Goal: Task Accomplishment & Management: Manage account settings

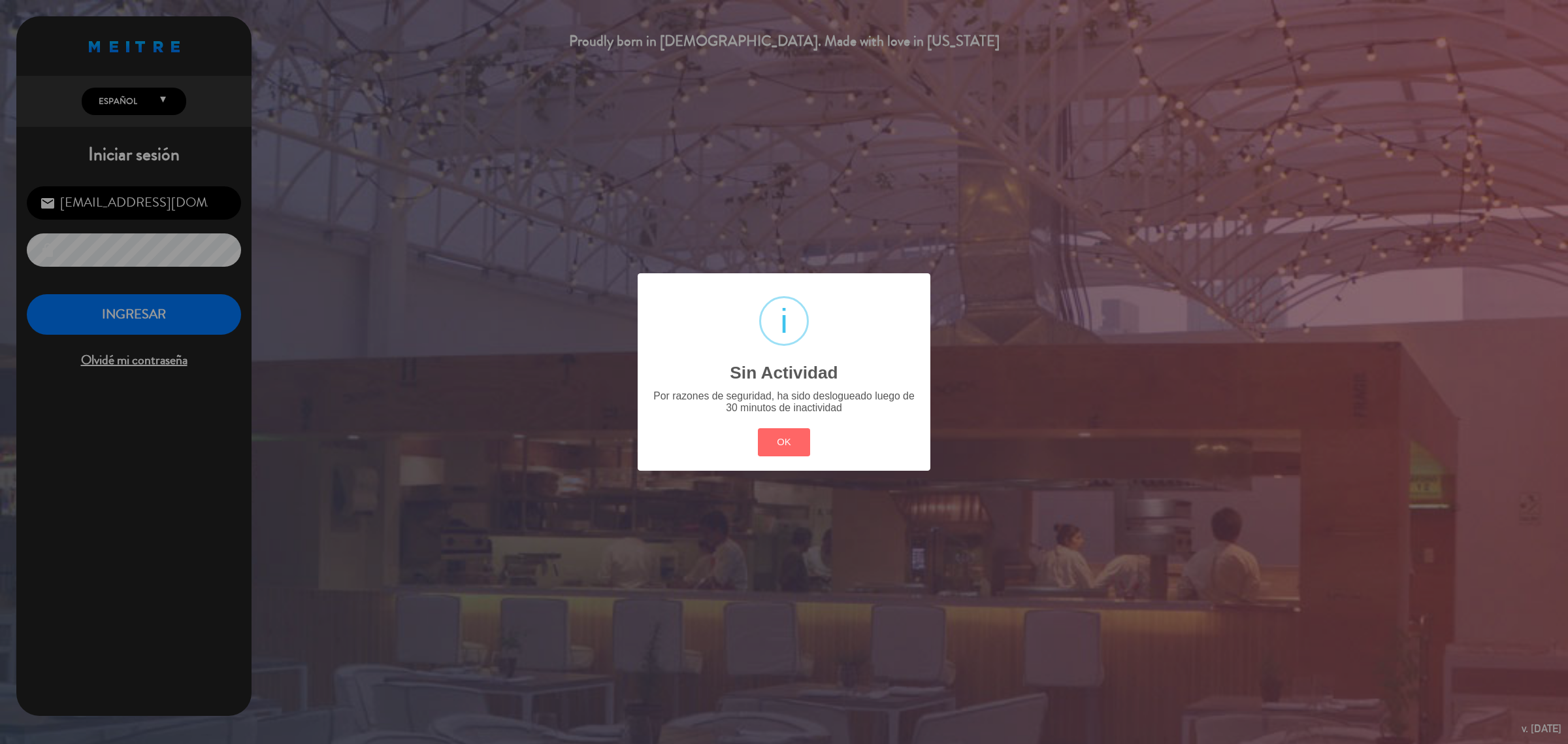
click at [768, 461] on div "? ! i Sin Actividad × Por razones de seguridad, ha sido deslogueado luego de 30…" at bounding box center [784, 372] width 293 height 197
click at [769, 451] on button "OK" at bounding box center [784, 441] width 53 height 28
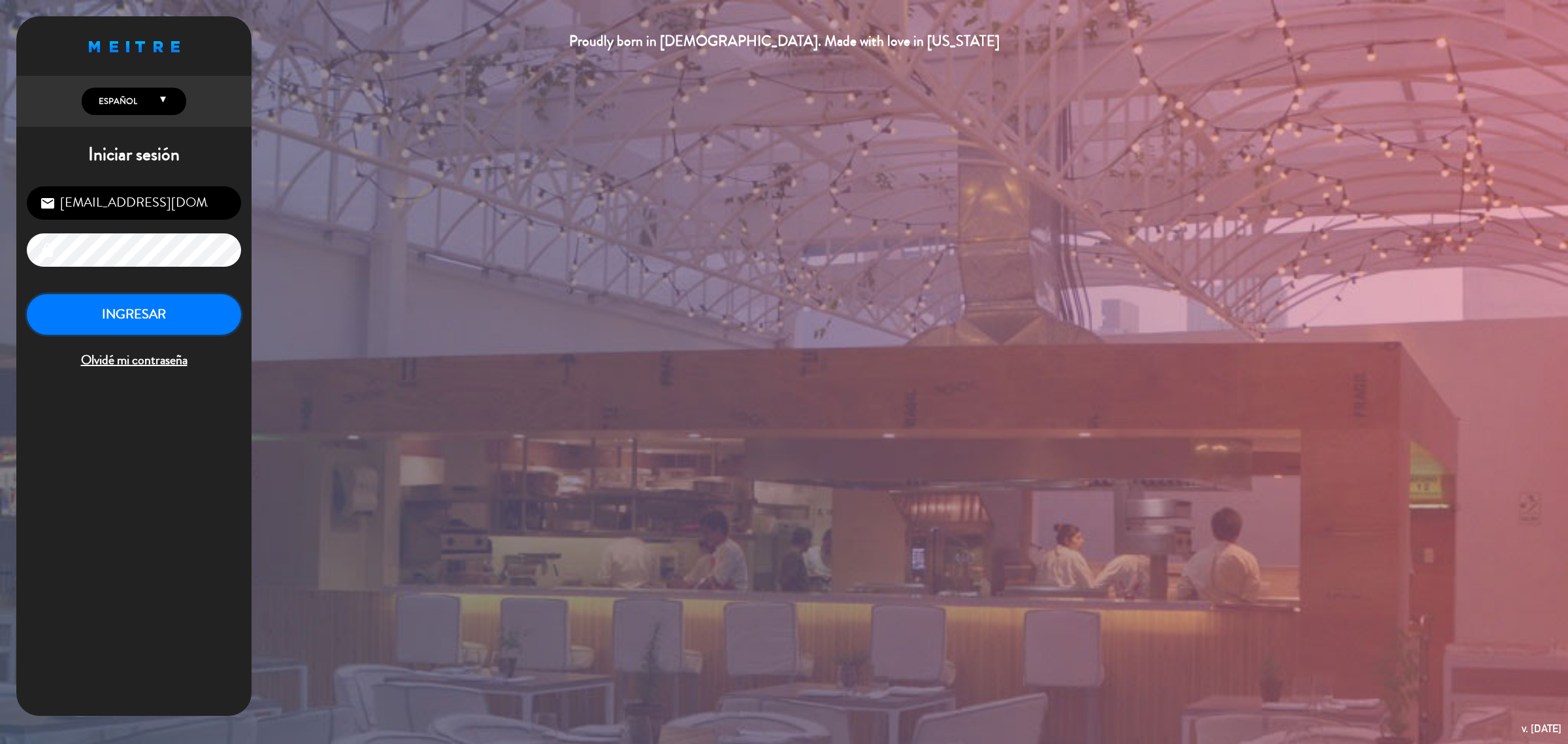
click at [180, 318] on button "INGRESAR" at bounding box center [134, 314] width 214 height 41
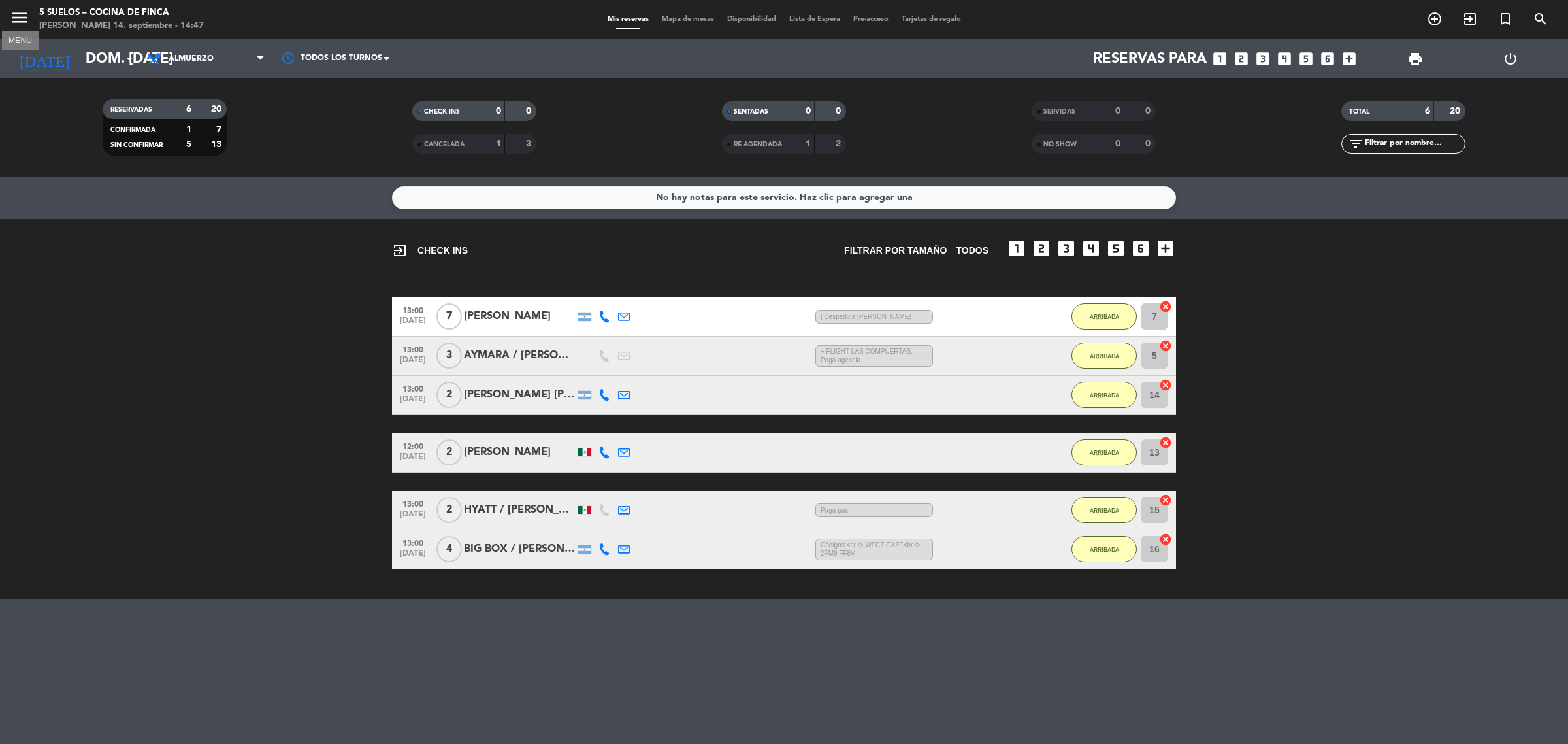
click at [22, 12] on icon "menu" at bounding box center [20, 18] width 20 height 20
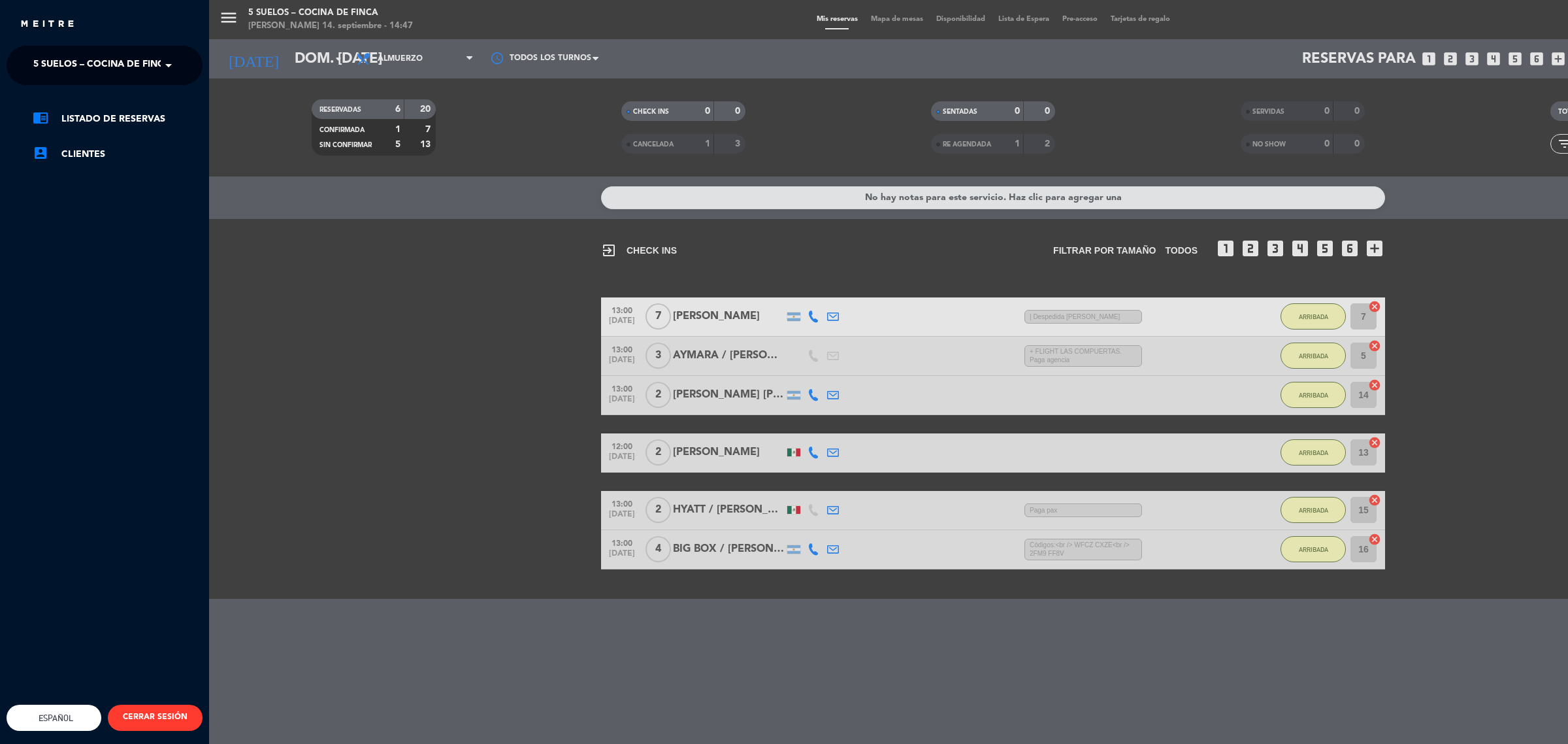
click at [99, 61] on span "5 SUELOS – COCINA DE FINCA" at bounding box center [102, 65] width 137 height 27
click at [118, 123] on span "FINCA VICTORIA – TURISMO" at bounding box center [76, 120] width 126 height 15
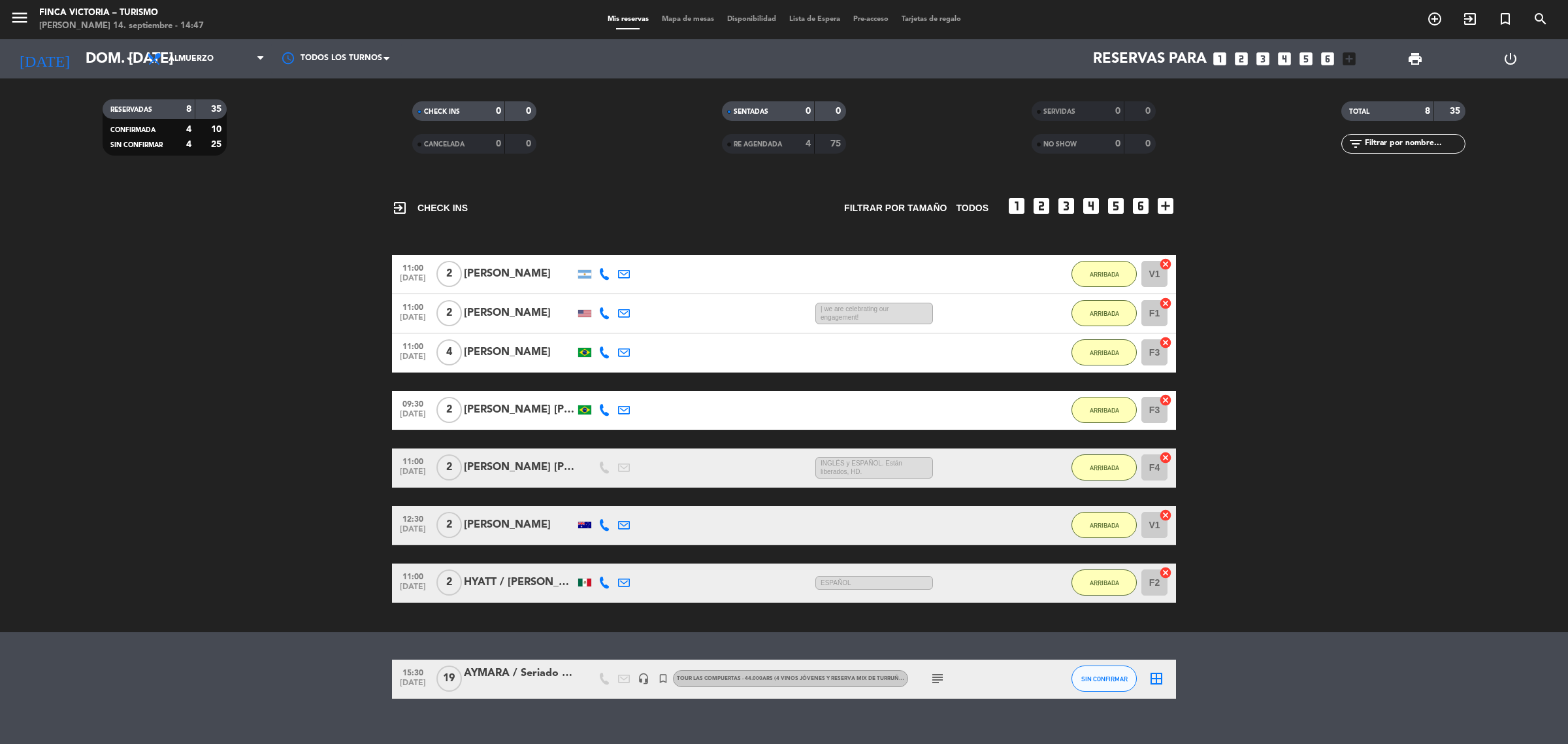
scroll to position [61, 0]
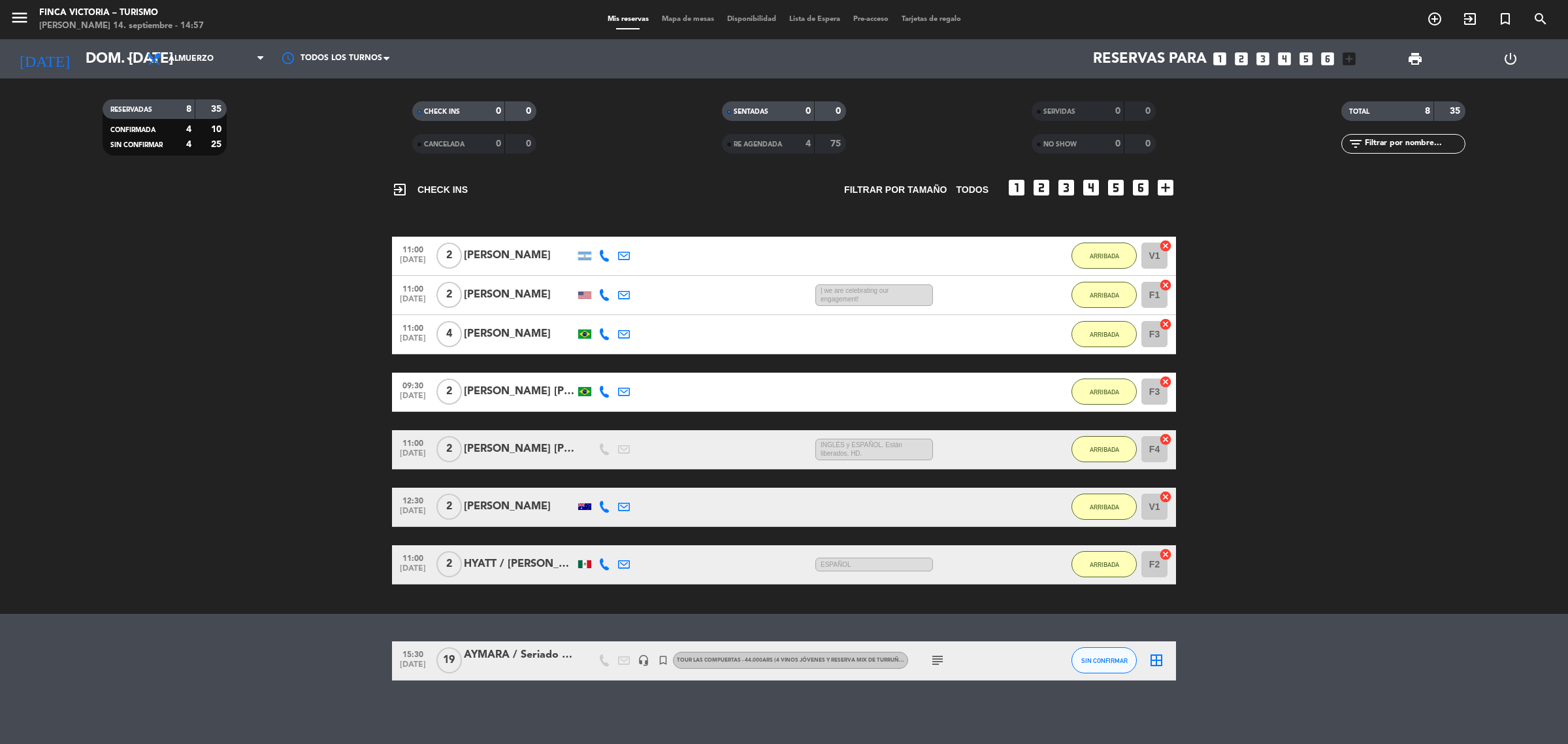
click at [528, 446] on div "[PERSON_NAME] [PERSON_NAME] y [PERSON_NAME]" at bounding box center [520, 449] width 111 height 17
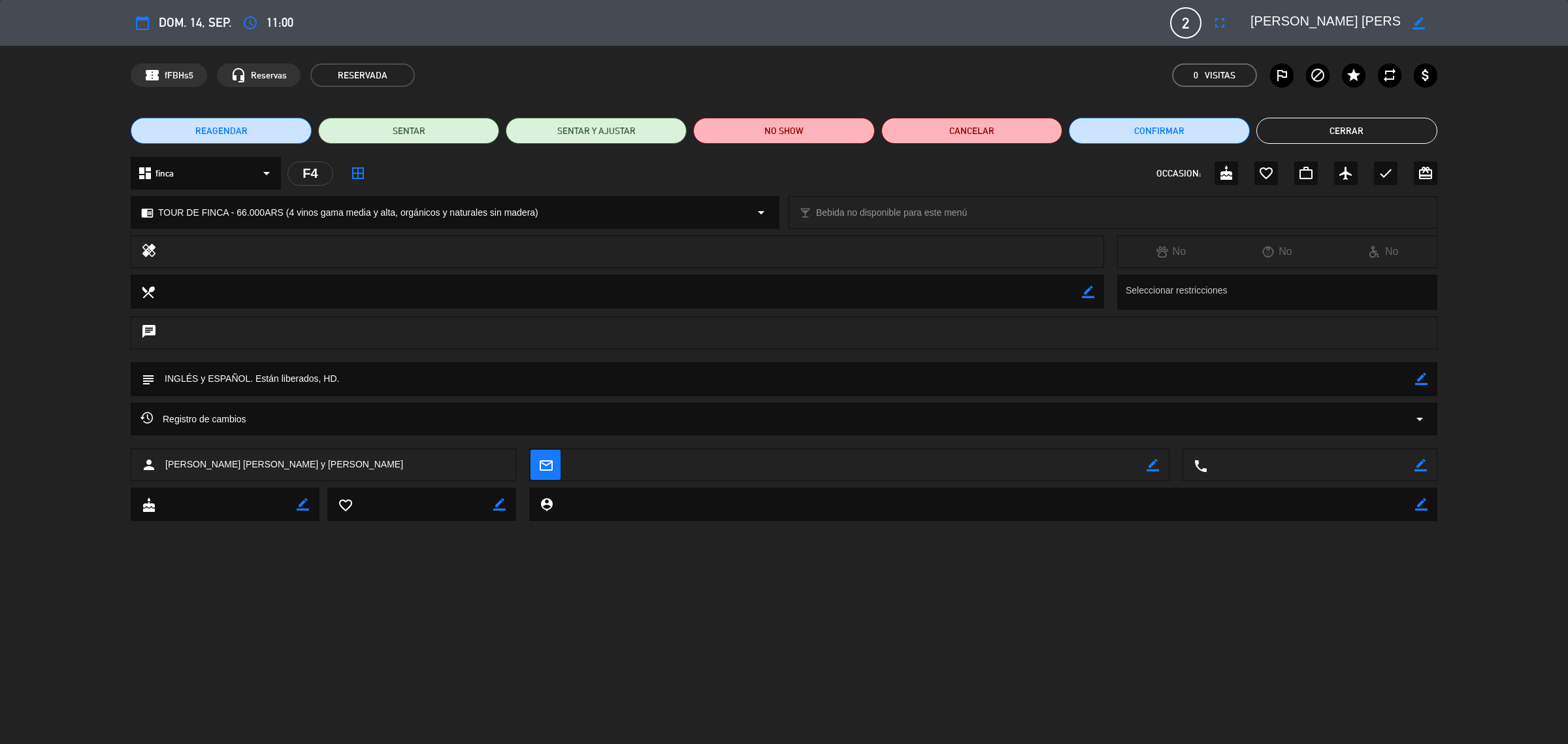
click at [1361, 132] on button "Cerrar" at bounding box center [1346, 130] width 181 height 26
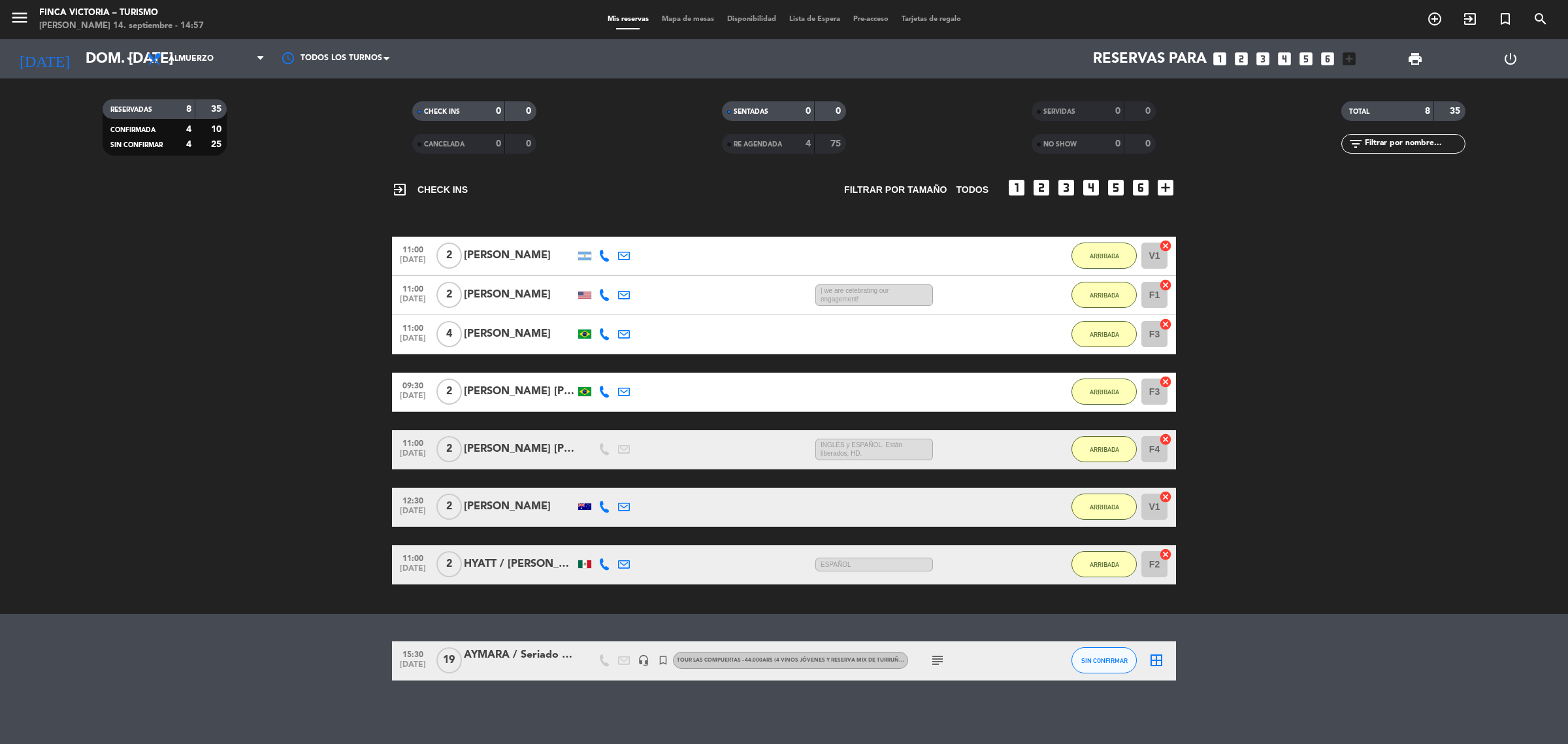
click at [504, 338] on div "[PERSON_NAME]" at bounding box center [520, 333] width 111 height 17
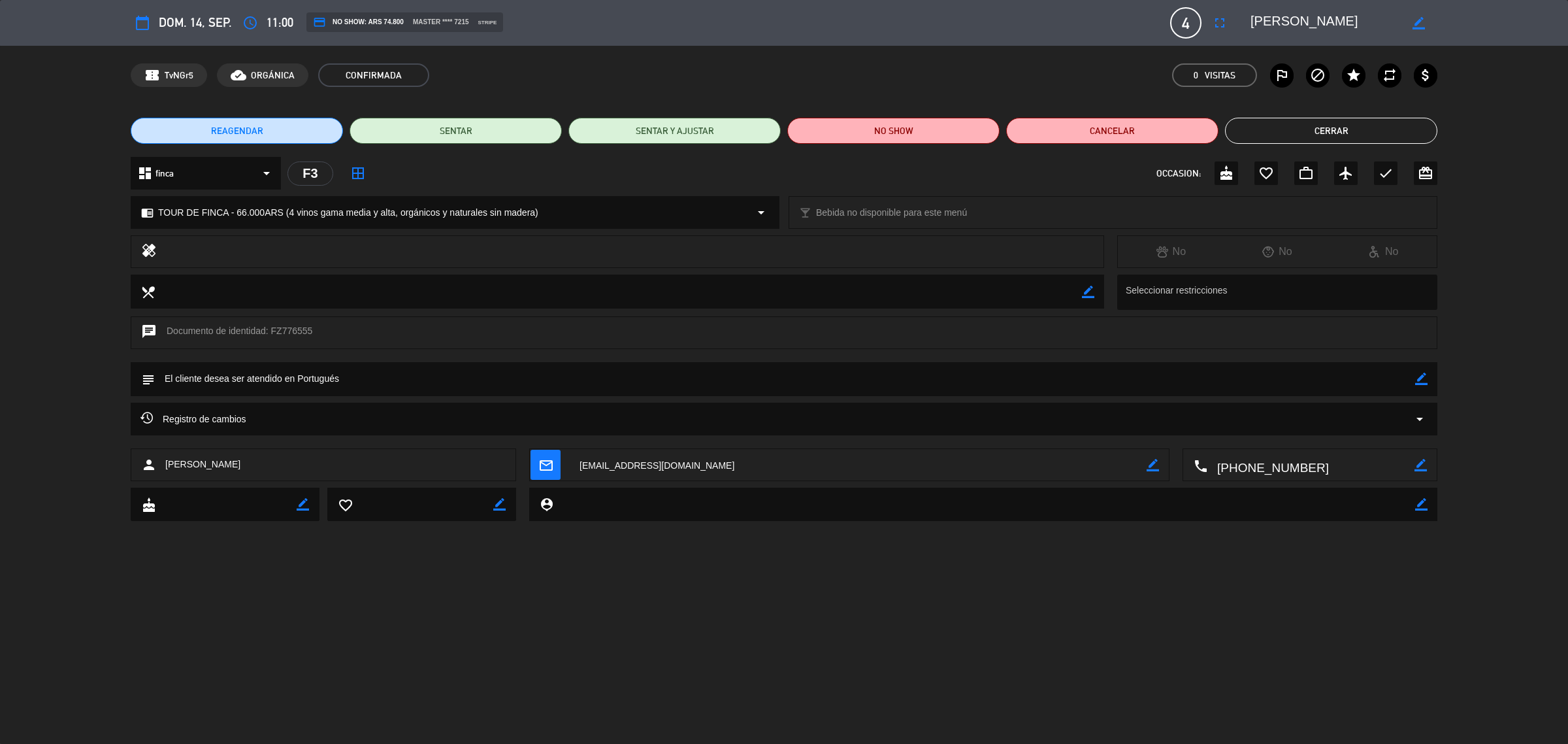
click at [1315, 123] on button "Cerrar" at bounding box center [1332, 130] width 213 height 26
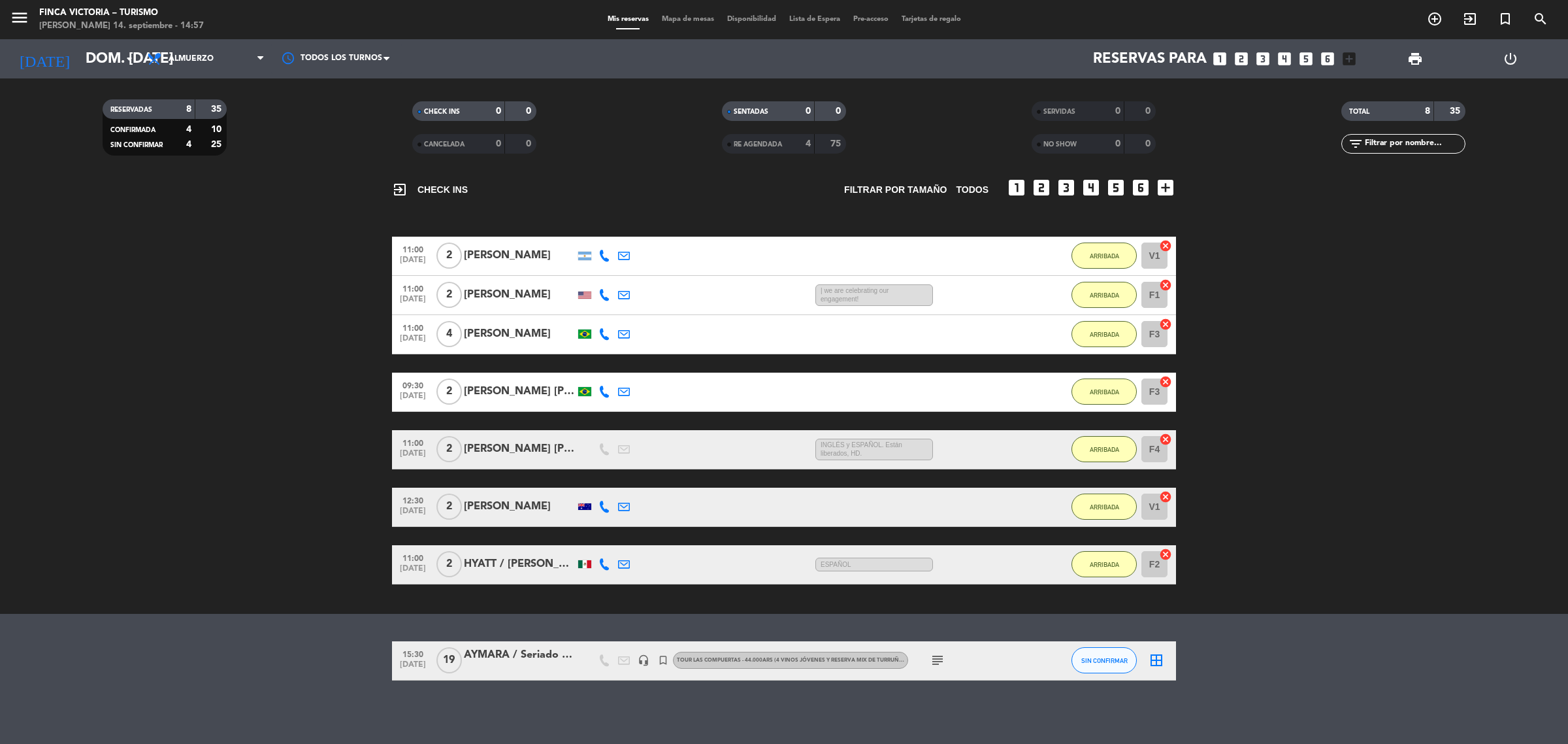
click at [507, 299] on div "[PERSON_NAME]" at bounding box center [520, 294] width 111 height 17
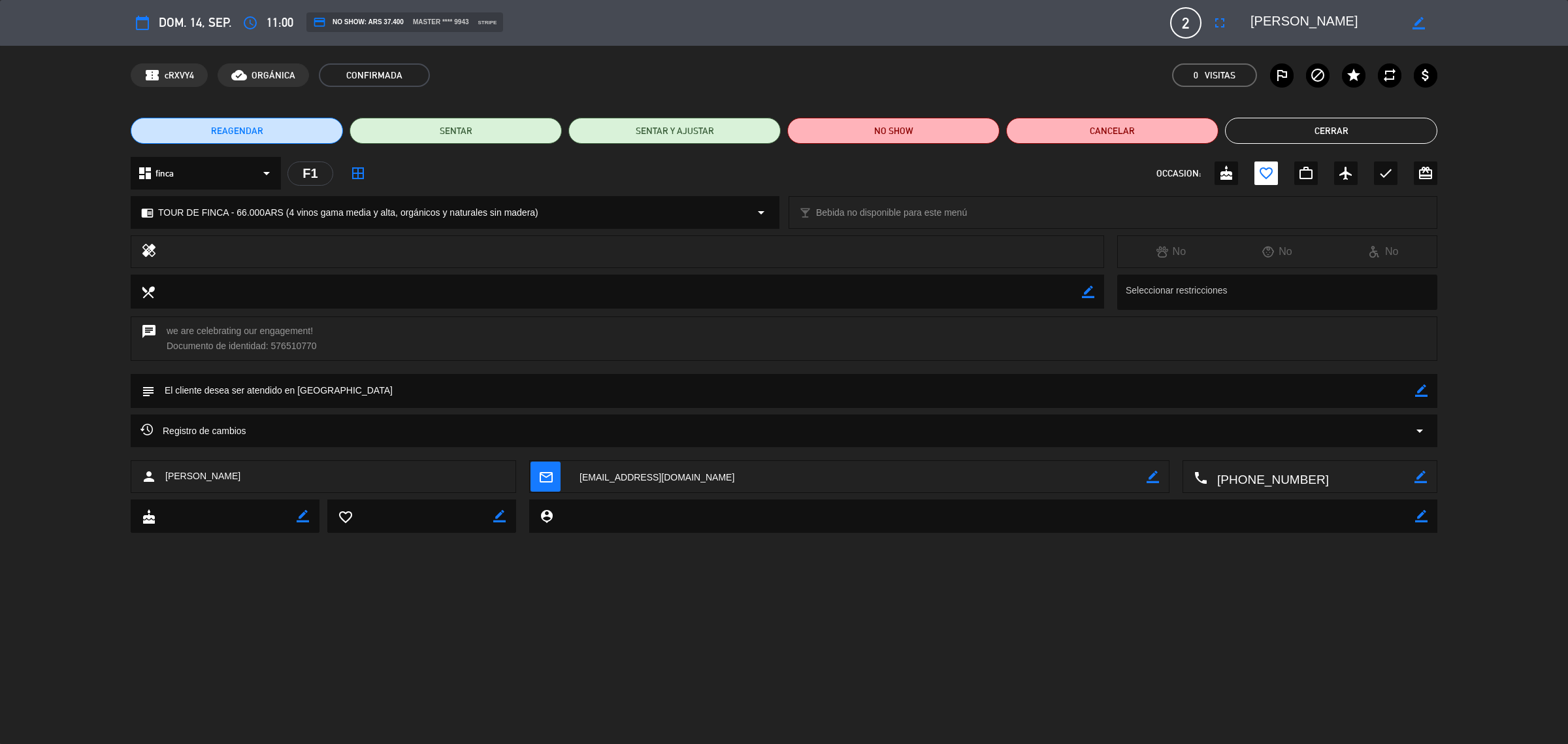
click at [1361, 136] on button "Cerrar" at bounding box center [1332, 130] width 213 height 26
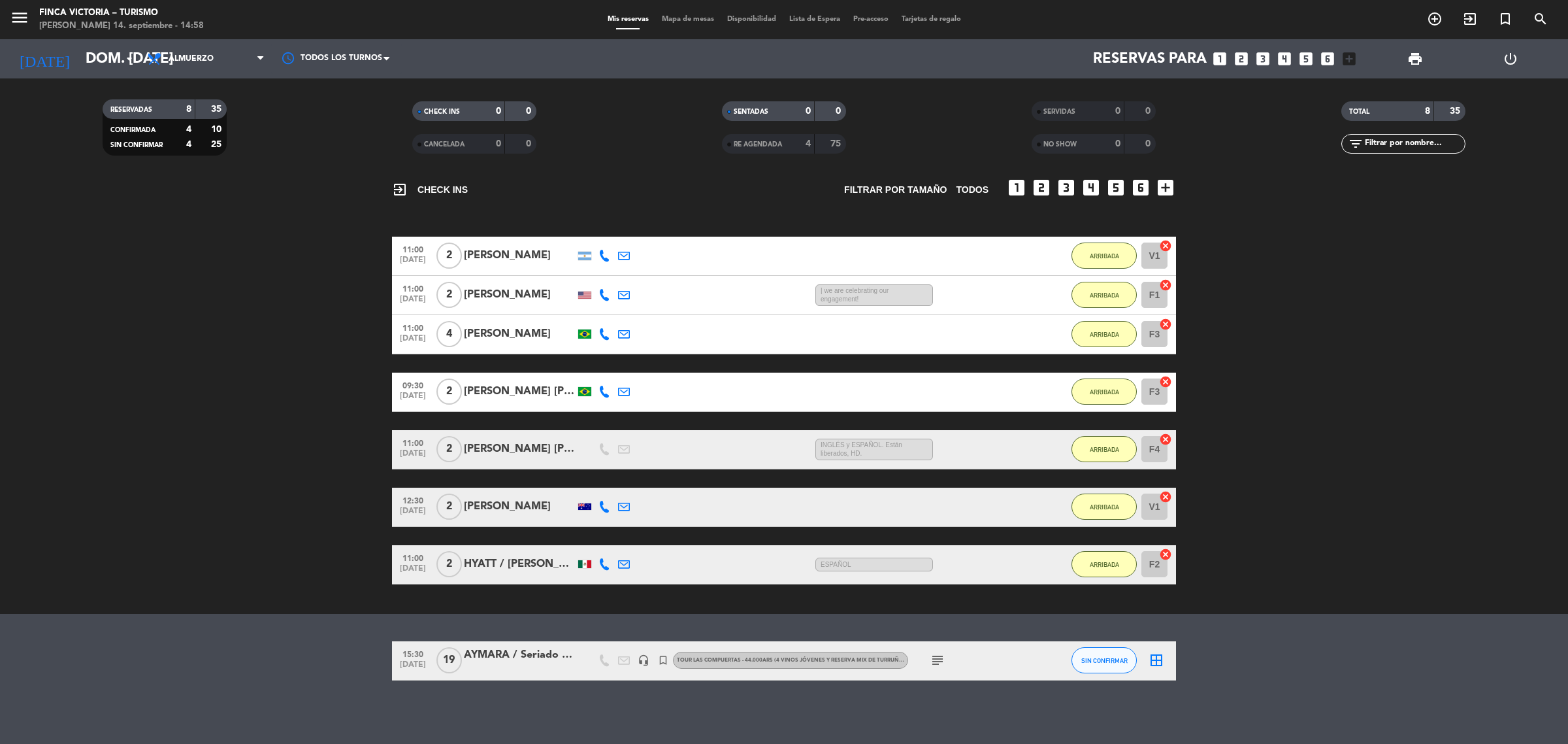
click at [513, 260] on div "[PERSON_NAME]" at bounding box center [520, 255] width 111 height 17
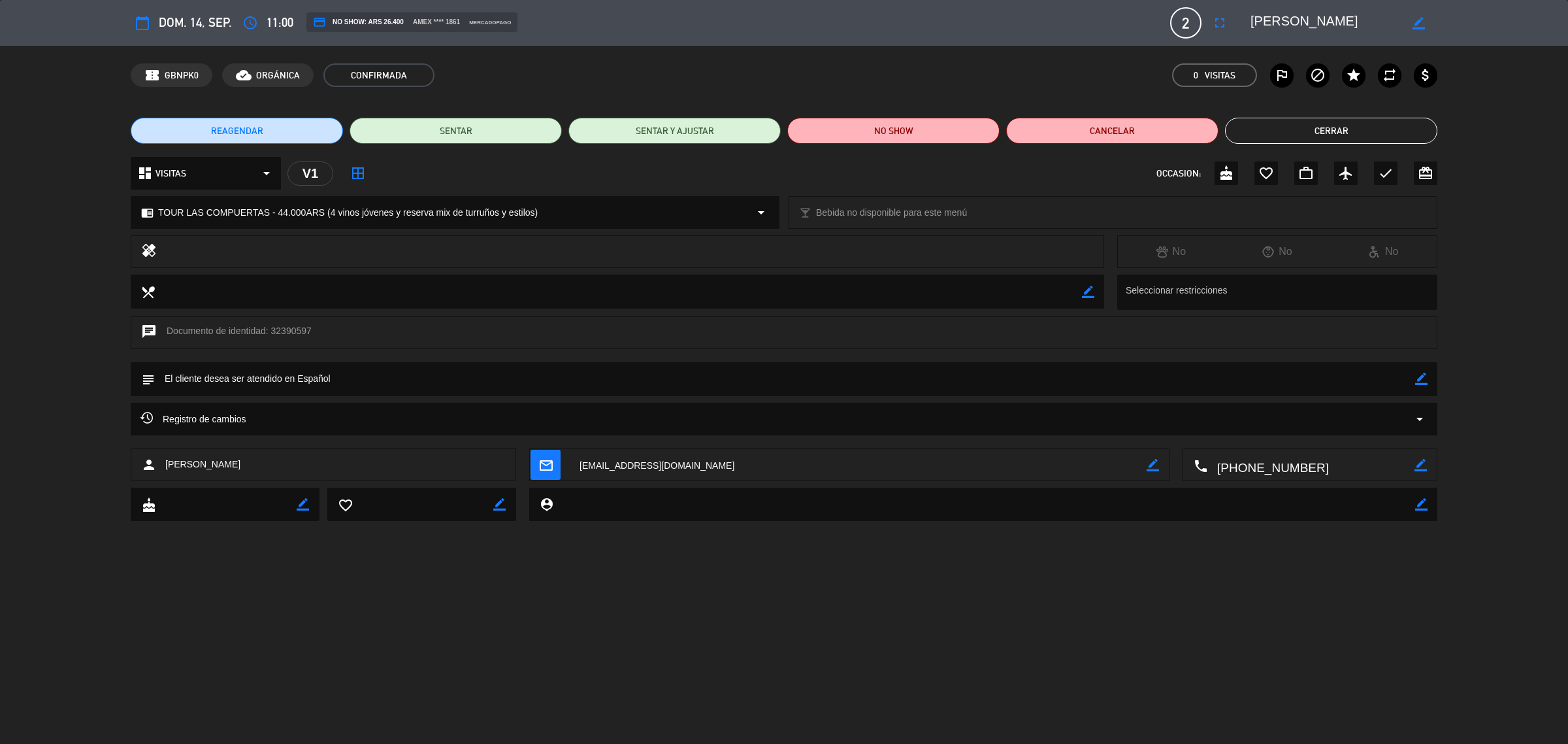
click at [1351, 133] on button "Cerrar" at bounding box center [1332, 130] width 213 height 26
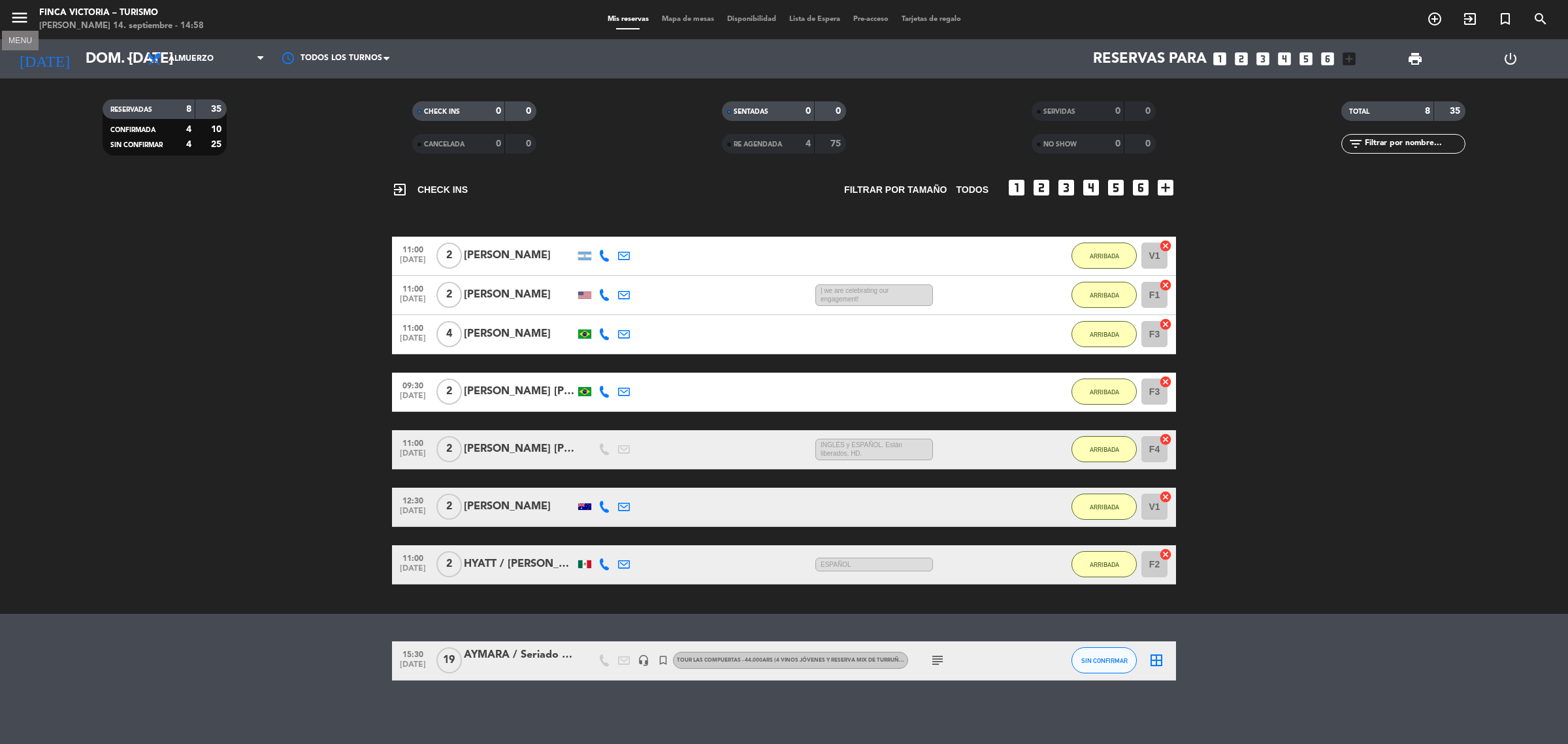
click at [23, 11] on icon "menu" at bounding box center [20, 18] width 20 height 20
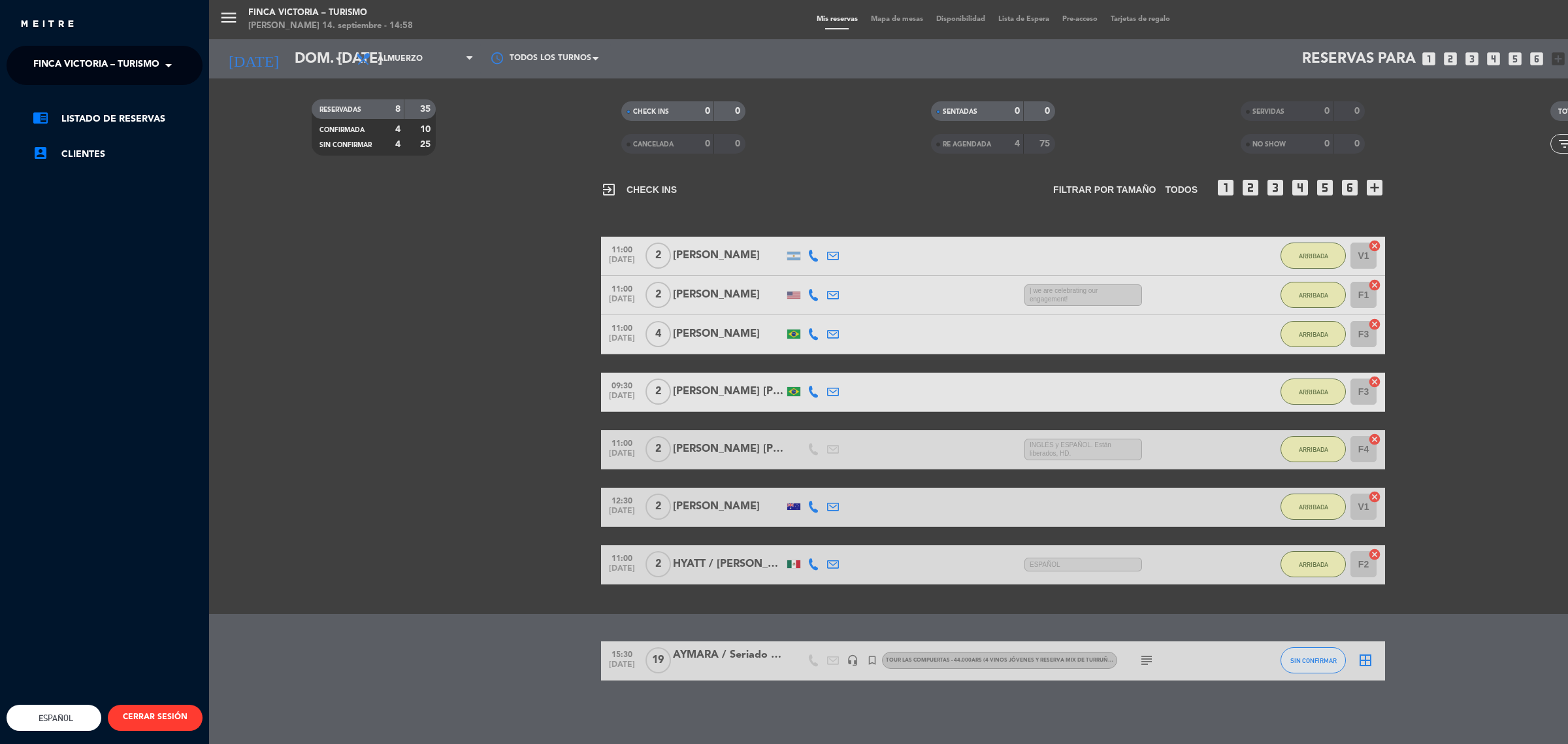
click at [123, 61] on span "FINCA VICTORIA – TURISMO" at bounding box center [96, 65] width 126 height 27
click at [128, 108] on span "5 SUELOS – COCINA DE FINCA" at bounding box center [82, 101] width 137 height 15
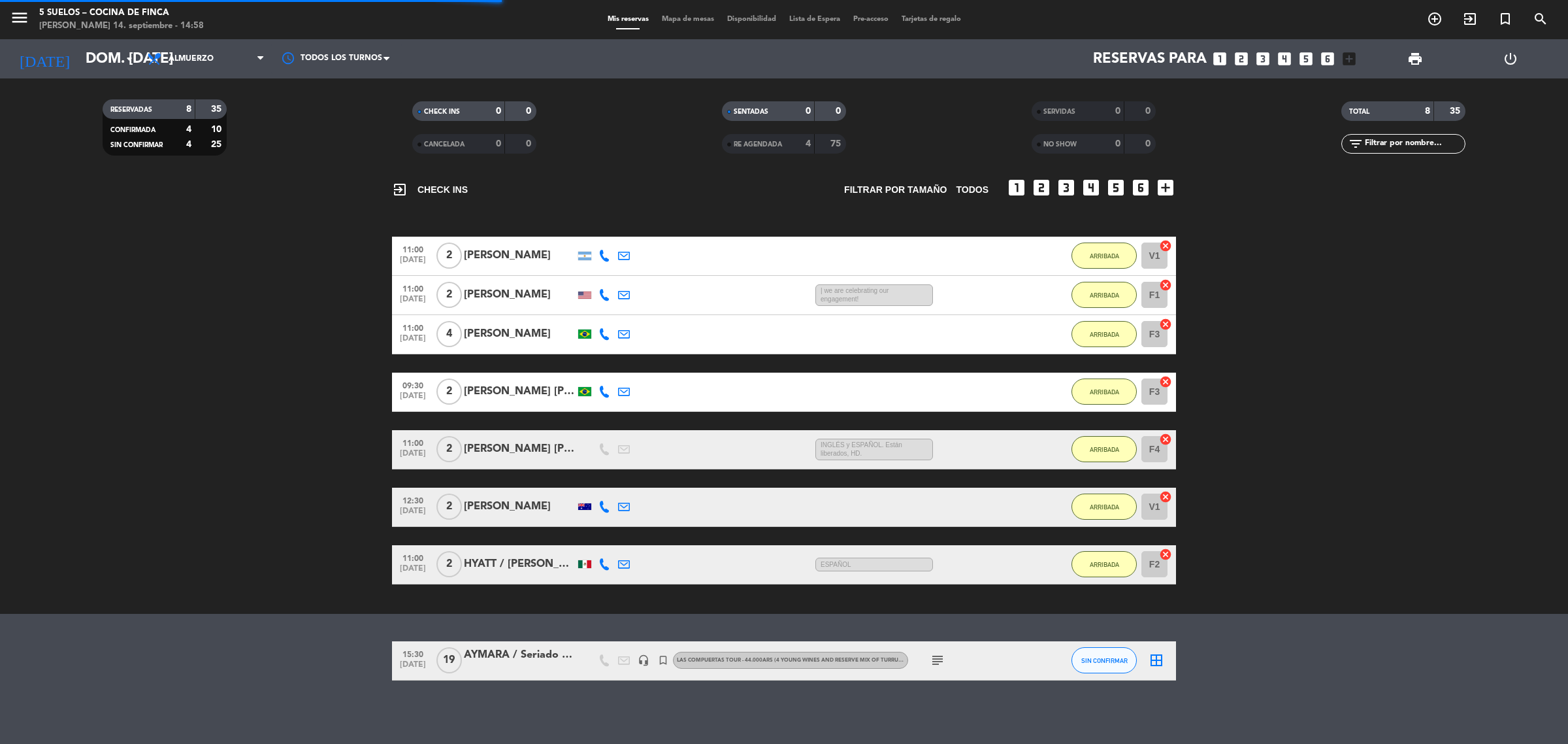
scroll to position [0, 0]
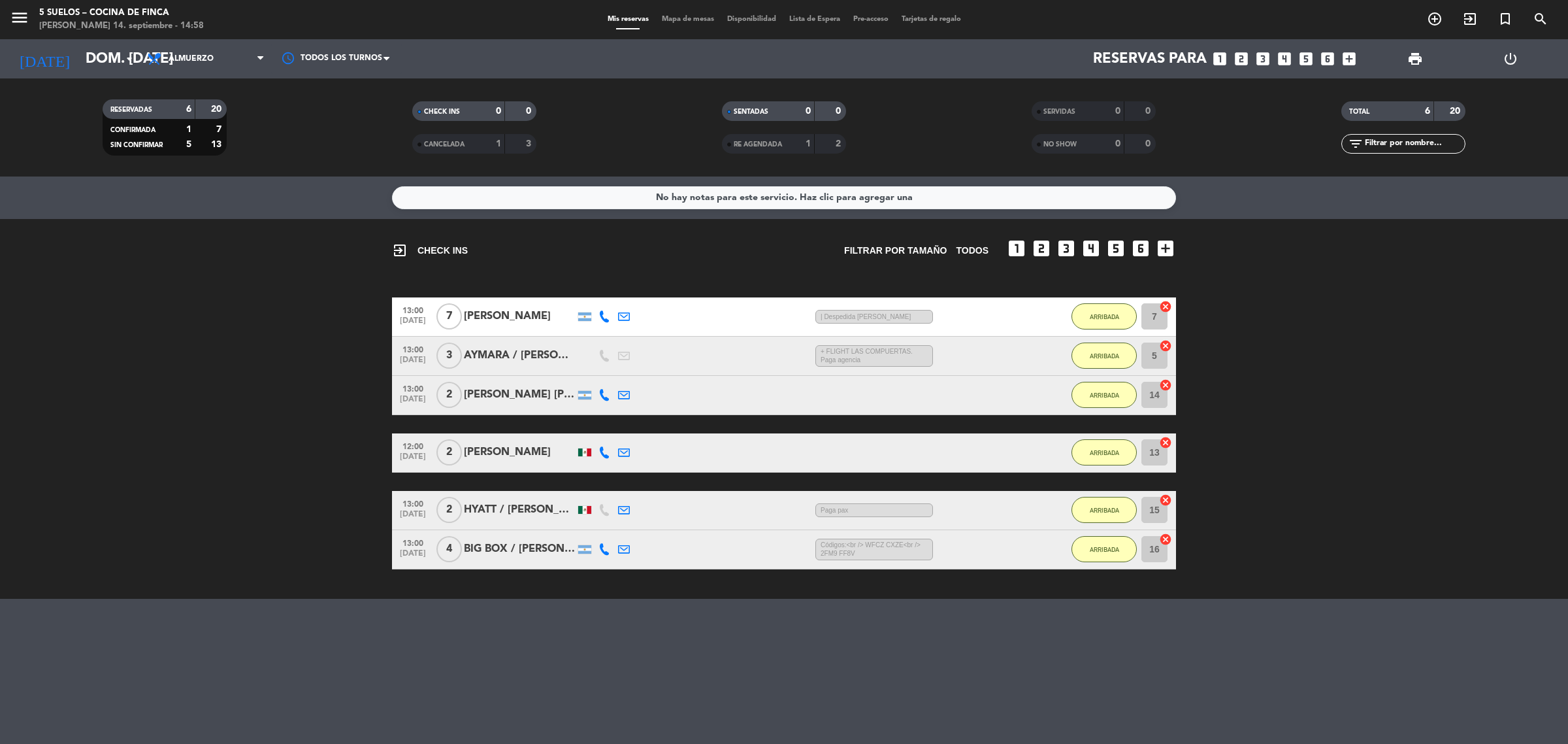
click at [505, 360] on div "AYMARA / [PERSON_NAME]" at bounding box center [520, 355] width 111 height 17
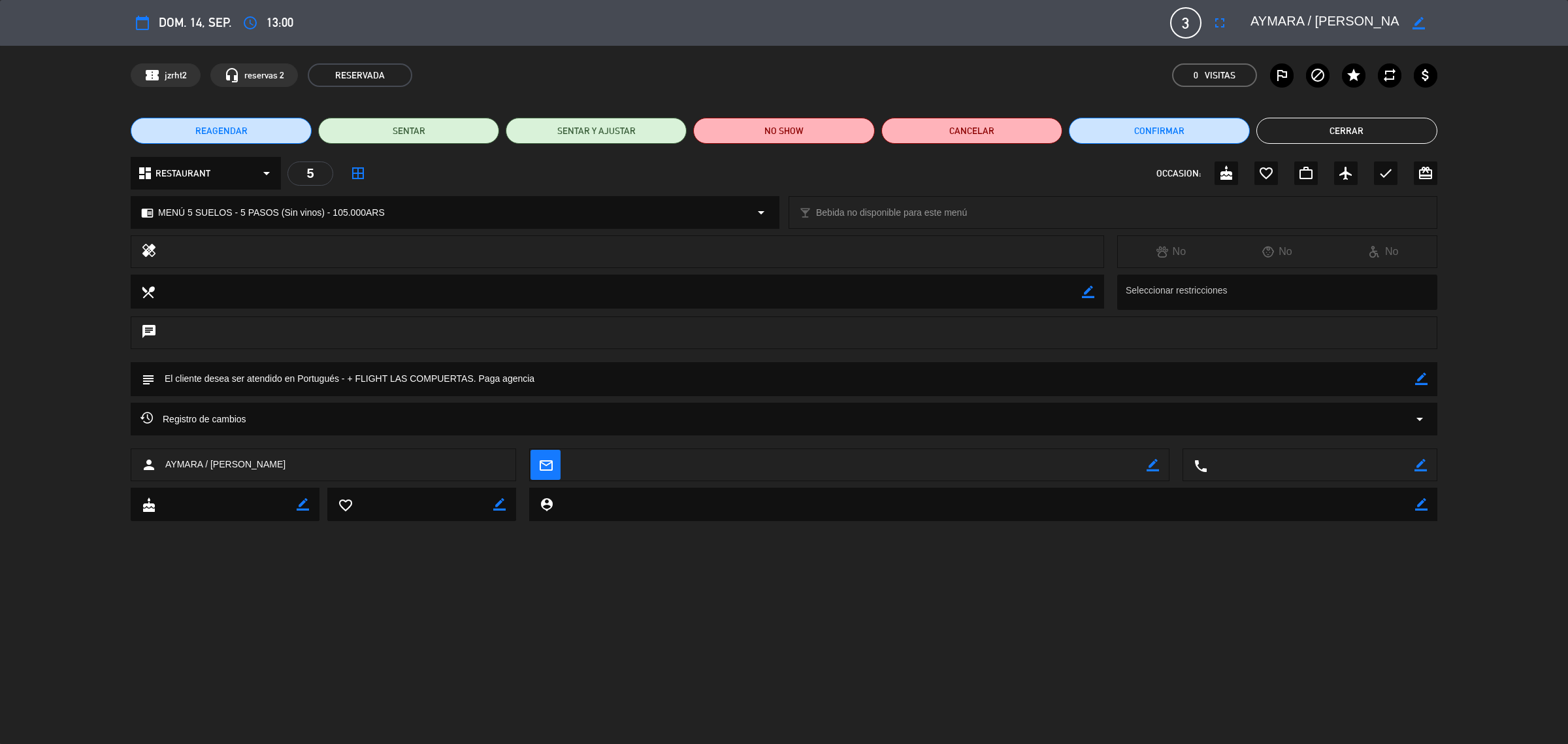
click at [1341, 138] on button "Cerrar" at bounding box center [1346, 130] width 181 height 26
